Goal: Find contact information: Find contact information

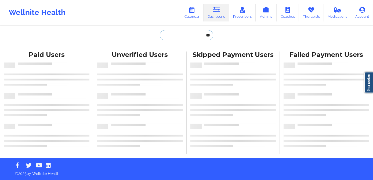
click at [192, 39] on input "text" at bounding box center [186, 35] width 53 height 10
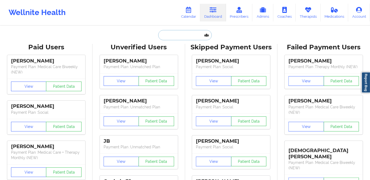
paste input "[PERSON_NAME]"
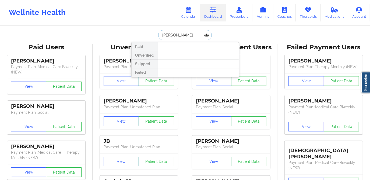
click at [172, 36] on input "[PERSON_NAME]" at bounding box center [184, 35] width 53 height 10
type input "[PERSON_NAME]"
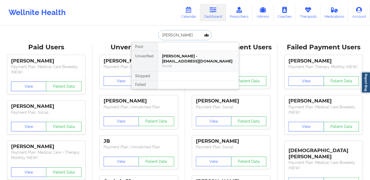
click at [194, 52] on div "[PERSON_NAME] - [EMAIL_ADDRESS][DOMAIN_NAME] Social" at bounding box center [198, 61] width 81 height 21
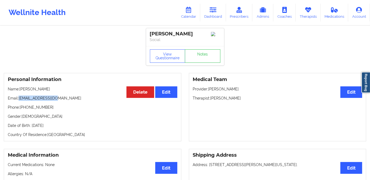
drag, startPoint x: 51, startPoint y: 102, endPoint x: 19, endPoint y: 101, distance: 31.7
click at [19, 101] on p "Email: [EMAIL_ADDRESS][DOMAIN_NAME]" at bounding box center [92, 98] width 169 height 5
copy p "[EMAIL_ADDRESS][DOMAIN_NAME]"
